Goal: Information Seeking & Learning: Learn about a topic

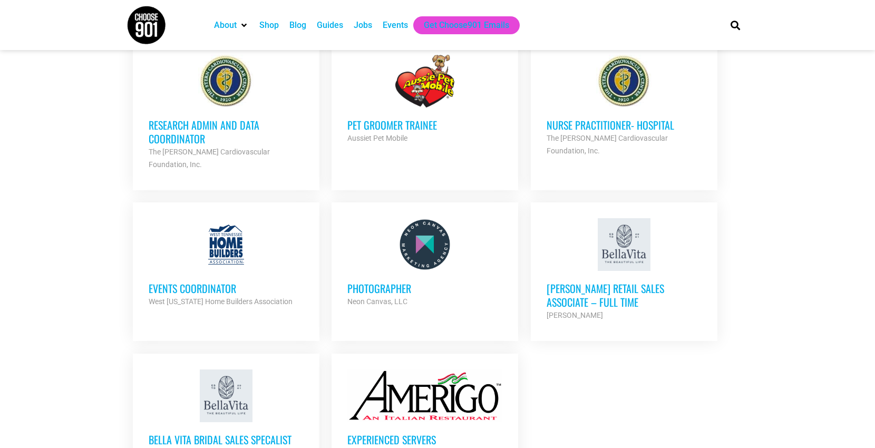
scroll to position [1050, 0]
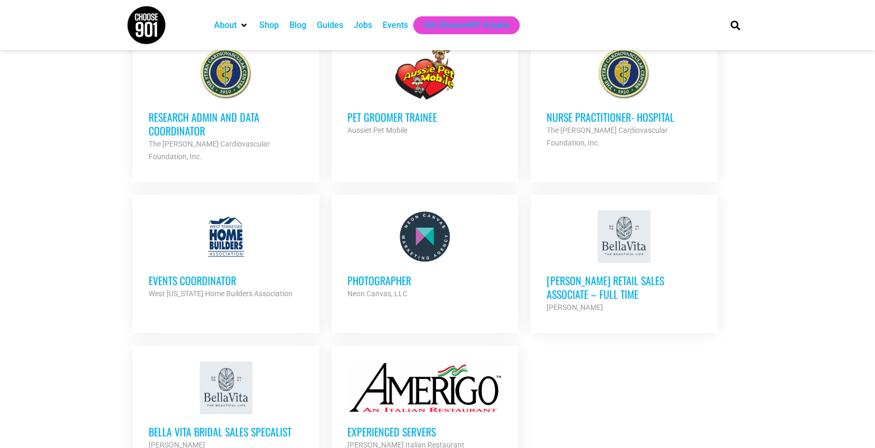
click at [197, 273] on h3 "Events Coordinator" at bounding box center [226, 280] width 155 height 14
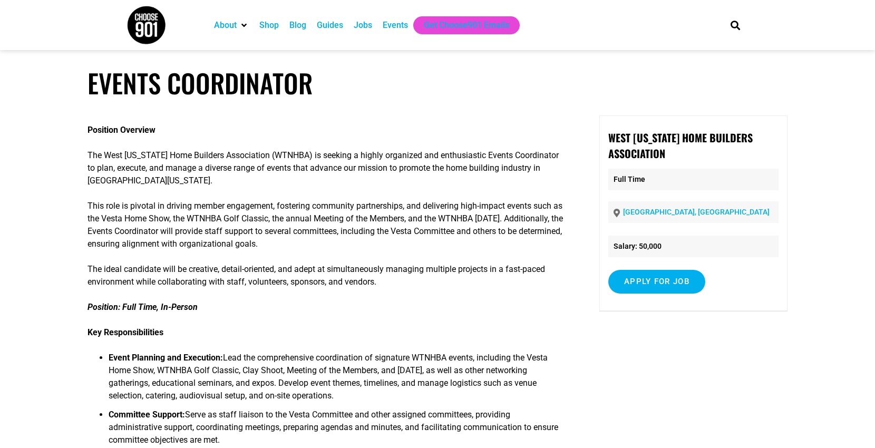
click at [365, 24] on div "Jobs" at bounding box center [363, 25] width 18 height 13
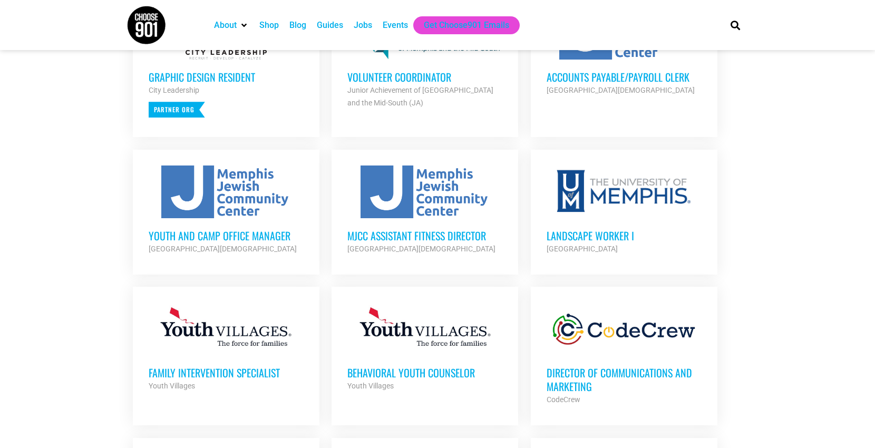
scroll to position [494, 0]
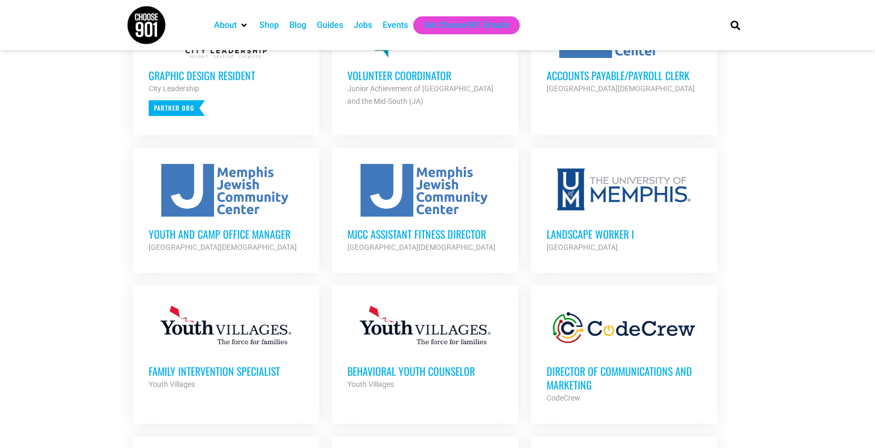
click at [629, 329] on div at bounding box center [623, 327] width 155 height 53
